Goal: Consume media (video, audio): Watch videos, listen to music or podcasts

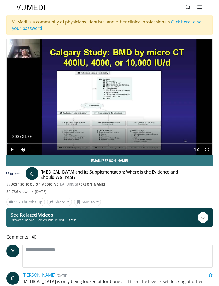
click at [178, 165] on link "Email [PERSON_NAME]" at bounding box center [109, 160] width 206 height 11
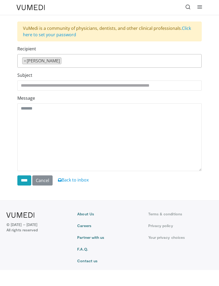
click at [99, 272] on body "Specialties Adult & Family Medicine Allergy, Asthma, Immunology Anesthesiology …" at bounding box center [109, 143] width 219 height 286
click at [105, 283] on body "Specialties Adult & Family Medicine Allergy, Asthma, Immunology Anesthesiology …" at bounding box center [109, 143] width 219 height 286
click at [103, 281] on body "Specialties Adult & Family Medicine Allergy, Asthma, Immunology Anesthesiology …" at bounding box center [109, 143] width 219 height 286
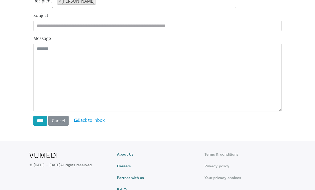
scroll to position [74, 0]
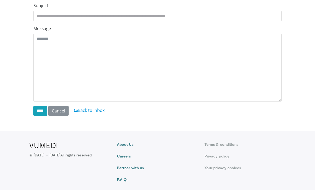
click at [17, 117] on body "Specialties Adult & Family Medicine Allergy, Asthma, Immunology Anesthesiology …" at bounding box center [157, 63] width 315 height 275
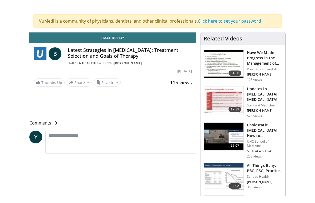
scroll to position [6, 0]
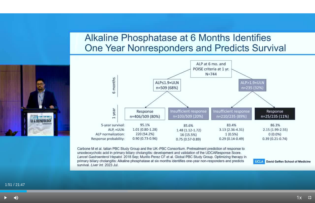
click at [171, 99] on div "10 seconds Tap to unmute" at bounding box center [157, 101] width 315 height 203
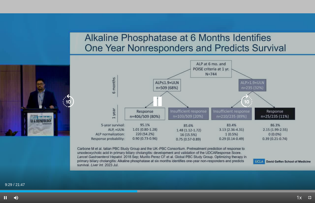
click at [178, 190] on div "Current Time 9:29 / Duration 21:47 Pause Skip Backward Skip Forward Mute Loaded…" at bounding box center [157, 198] width 315 height 11
